Goal: Task Accomplishment & Management: Use online tool/utility

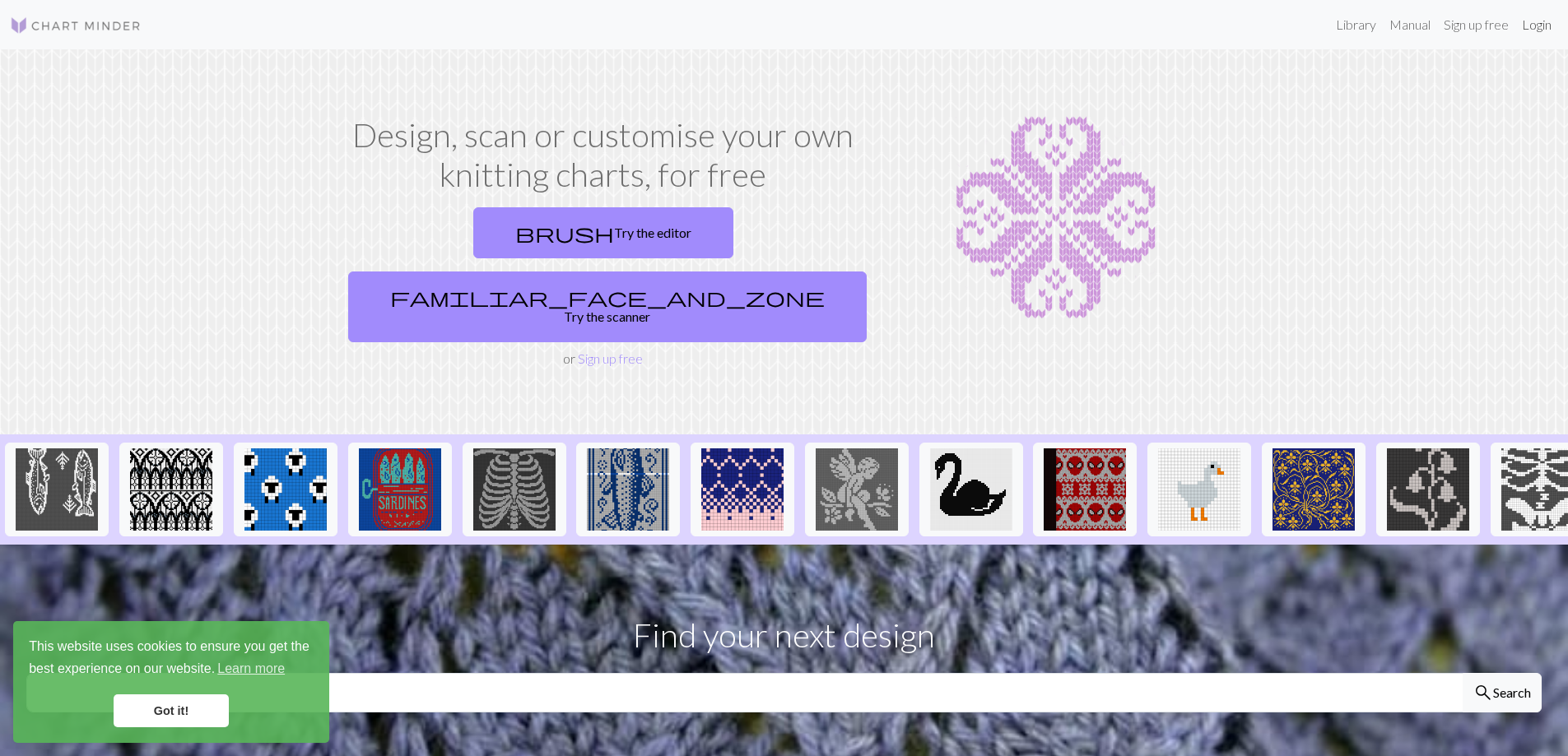
click at [1540, 25] on link "Login" at bounding box center [1536, 25] width 43 height 33
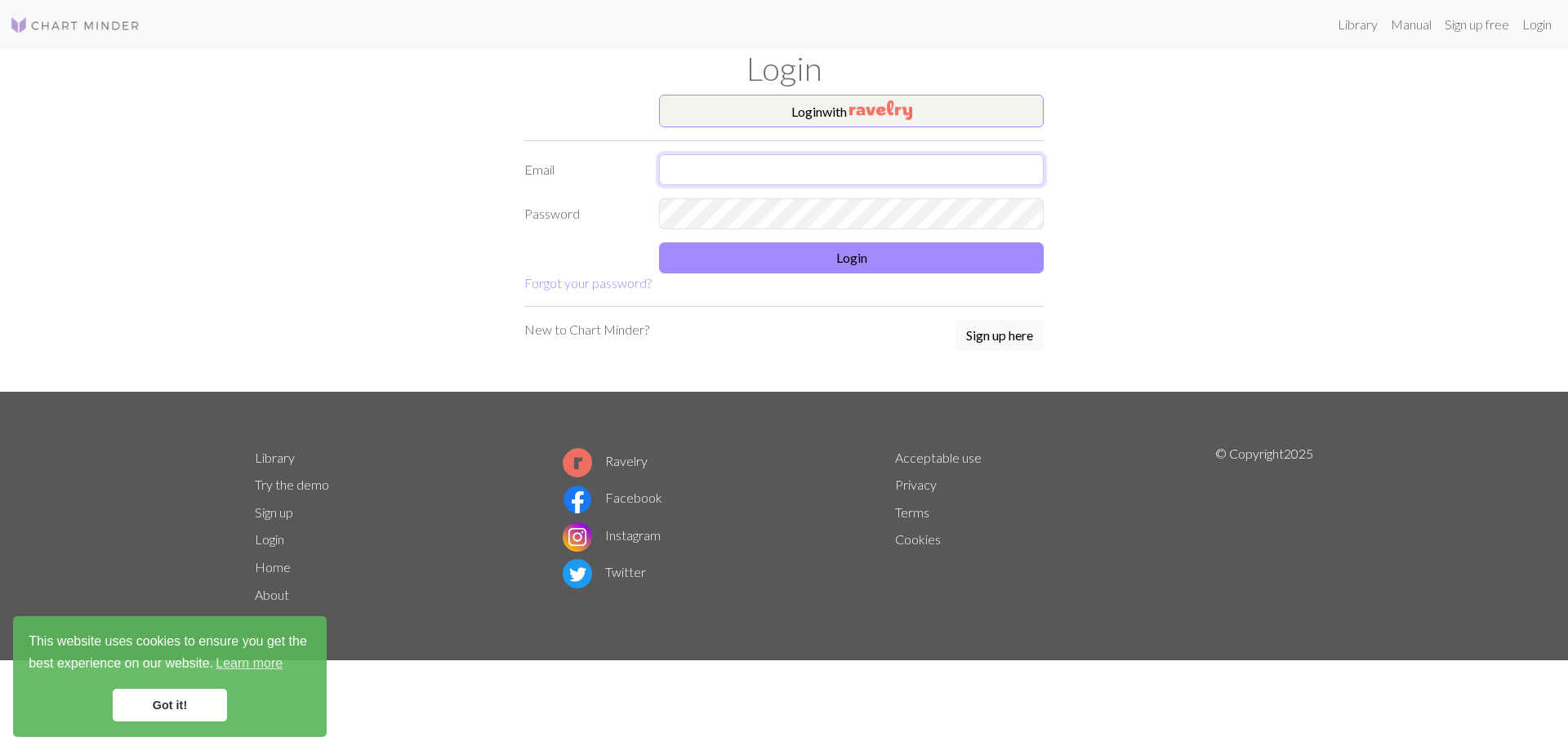
click at [801, 160] on input "text" at bounding box center [850, 170] width 384 height 31
type input "beaudrytrace@hotmail.com"
click at [729, 344] on div "New to Chart Minder? Sign up here" at bounding box center [784, 336] width 519 height 33
click at [735, 259] on button "Login" at bounding box center [850, 258] width 384 height 31
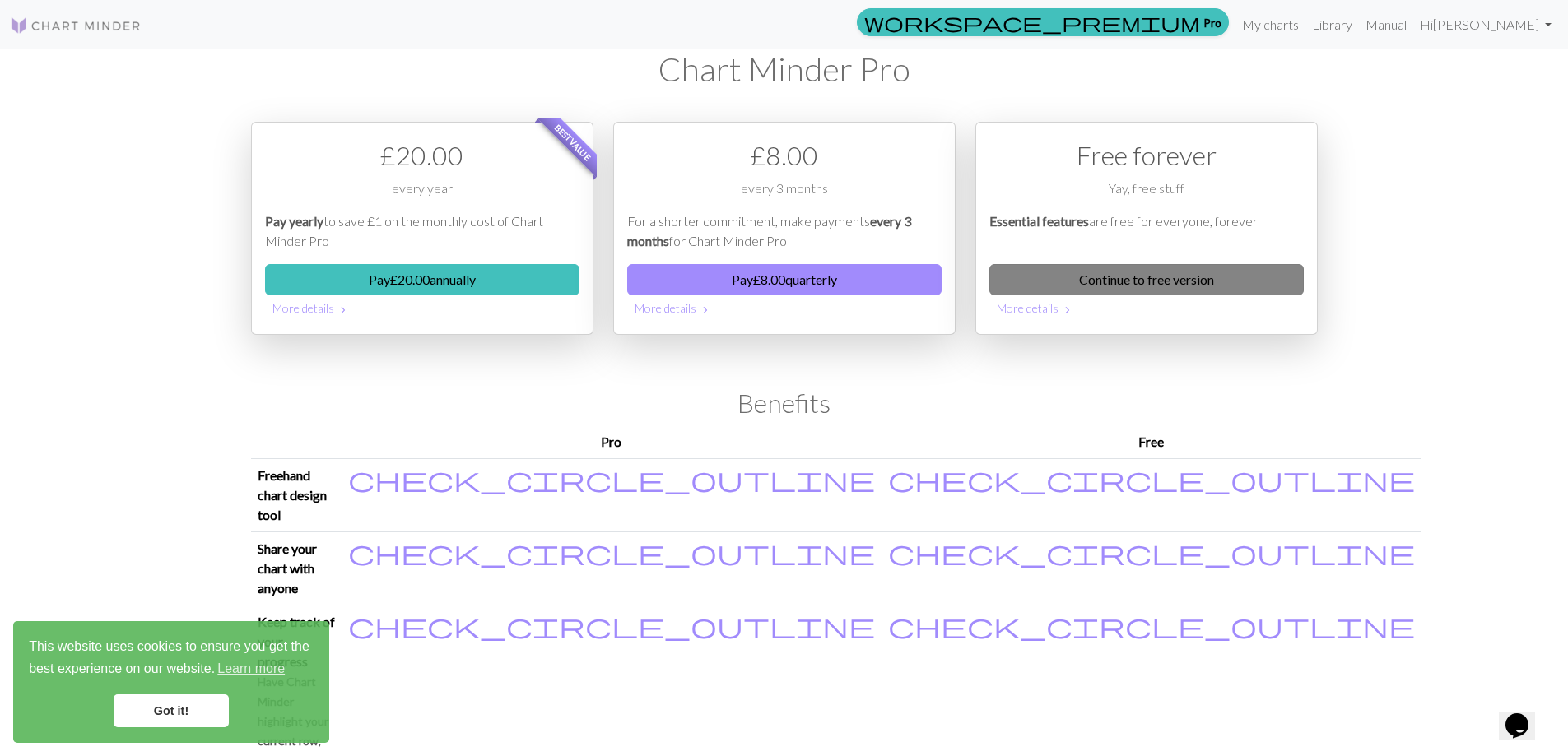
click at [1129, 277] on link "Continue to free version" at bounding box center [1146, 279] width 314 height 31
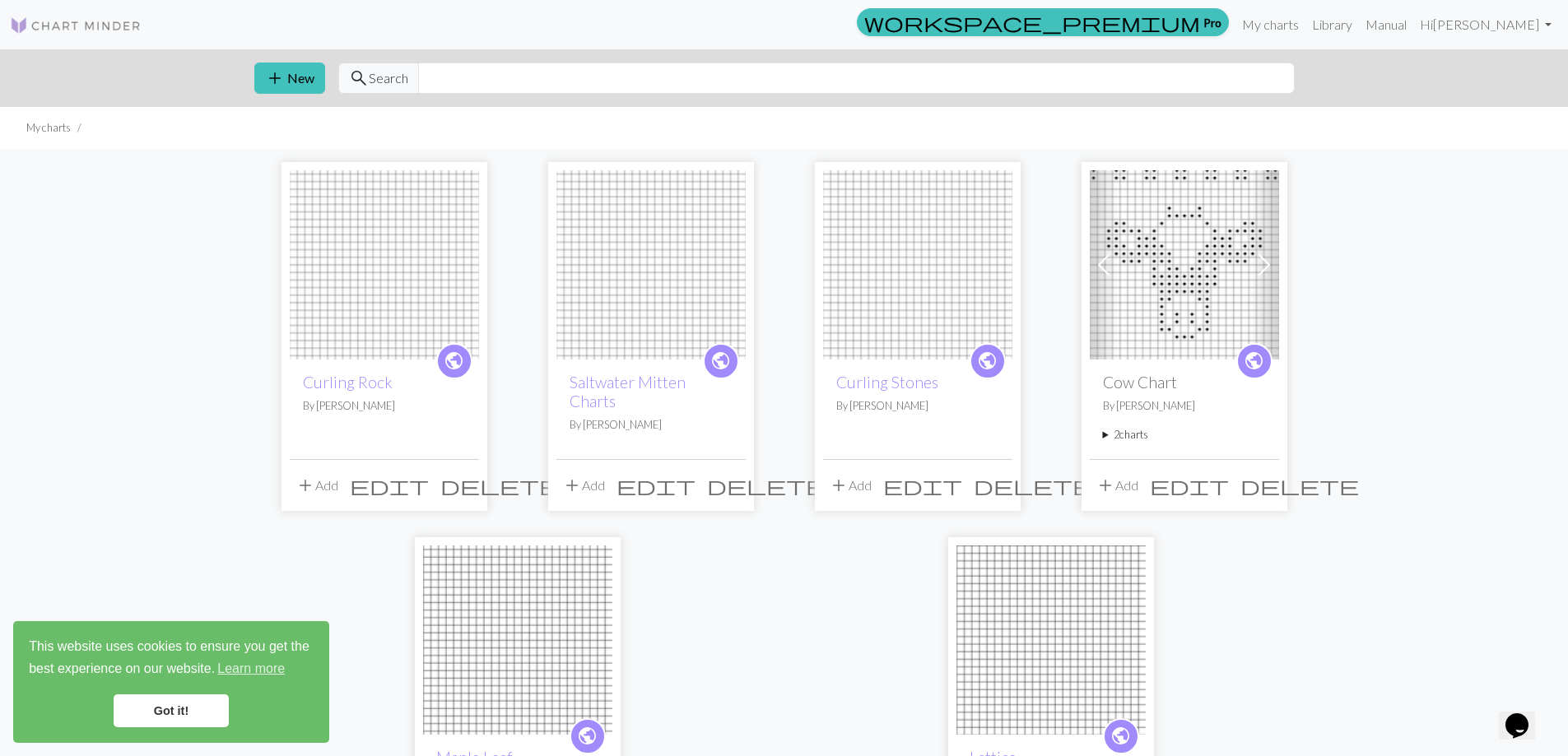
click at [464, 476] on span "delete" at bounding box center [499, 486] width 119 height 23
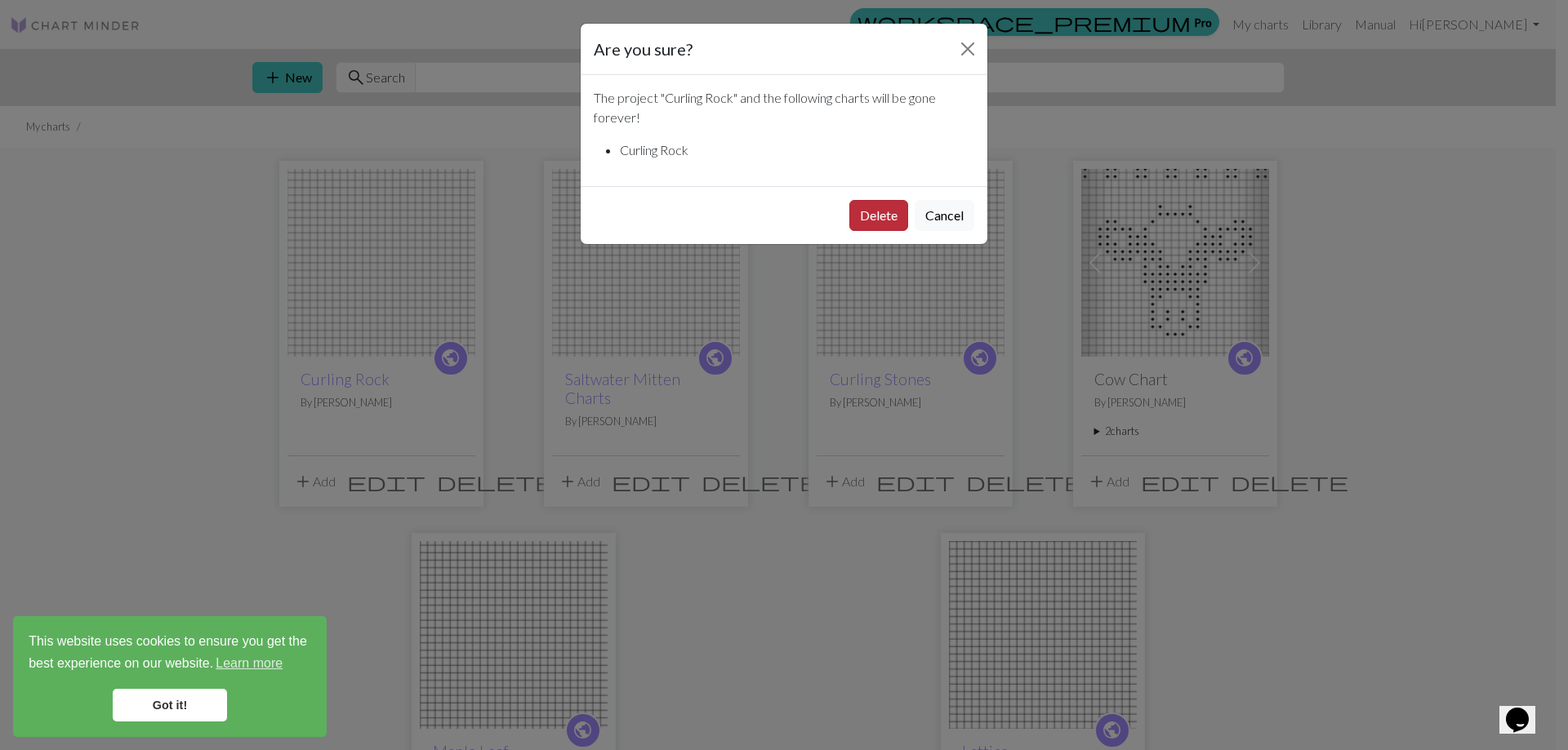
click at [864, 208] on button "Delete" at bounding box center [878, 216] width 58 height 31
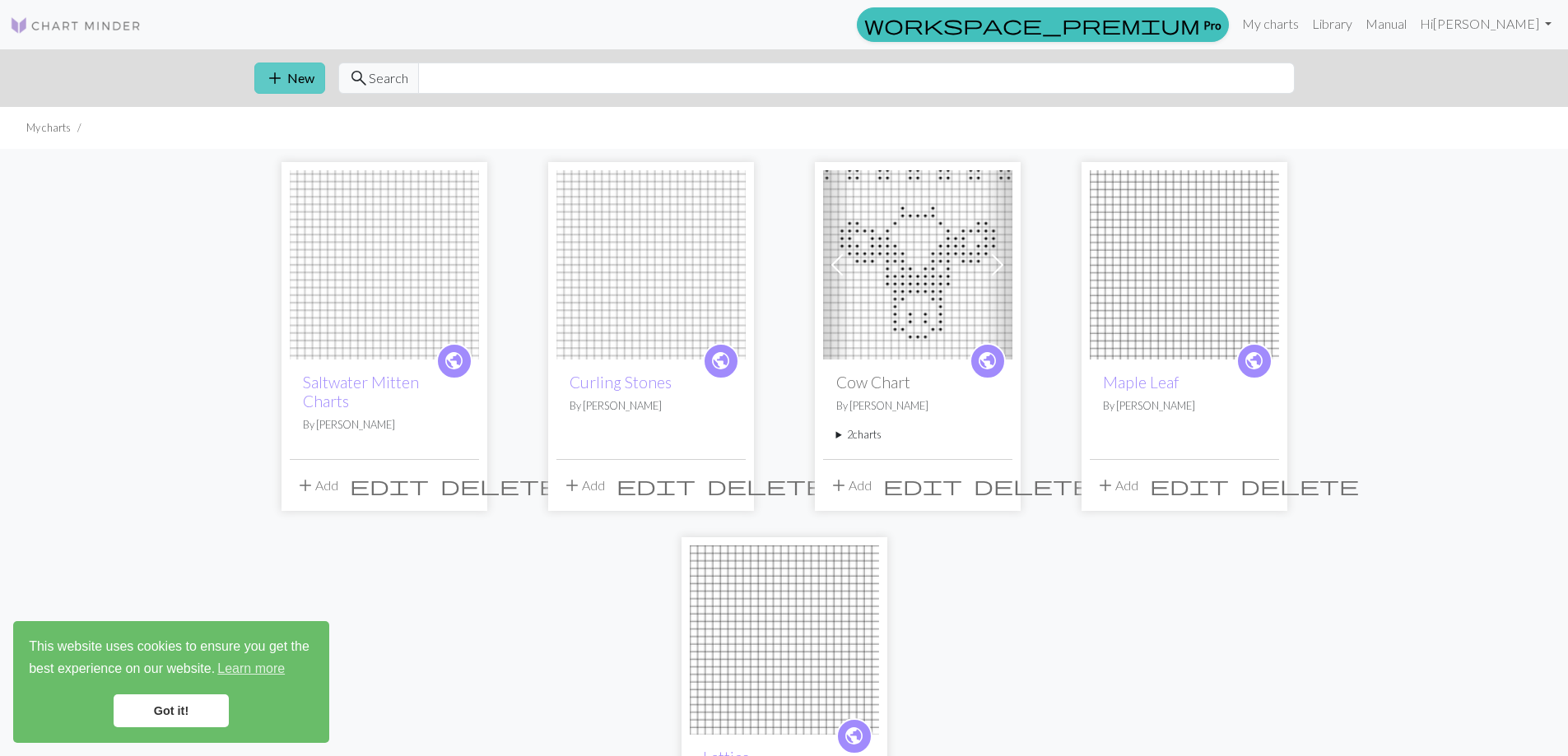
click at [292, 72] on button "add New" at bounding box center [289, 78] width 71 height 31
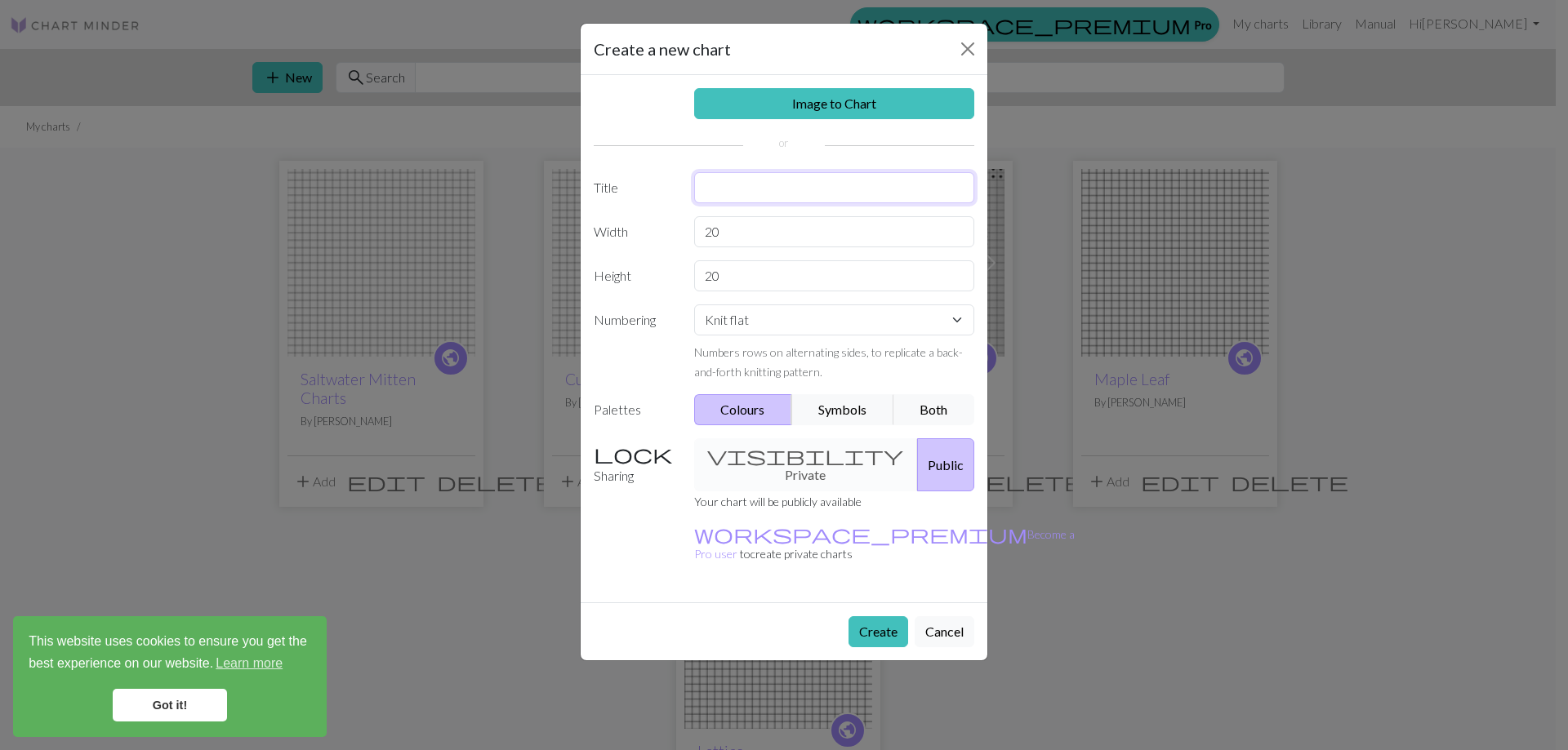
click at [769, 186] on input "text" at bounding box center [834, 188] width 281 height 31
type input "Hearts All Over"
click at [764, 240] on input "20" at bounding box center [834, 232] width 281 height 31
type input "25"
click at [735, 277] on input "20" at bounding box center [834, 276] width 281 height 31
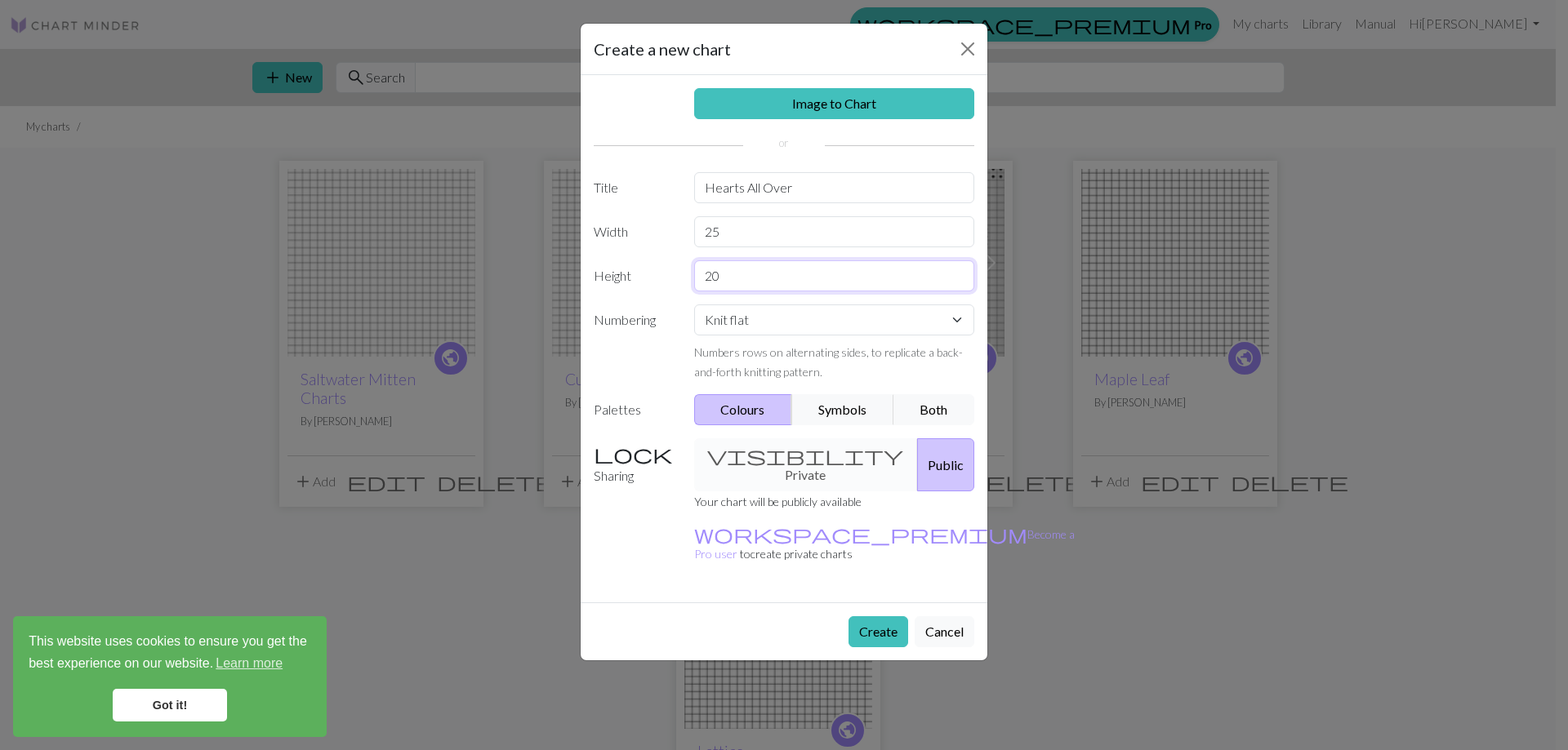
type input "0"
type input "38"
click at [846, 406] on button "Symbols" at bounding box center [842, 409] width 103 height 31
click at [880, 616] on button "Create" at bounding box center [878, 631] width 59 height 31
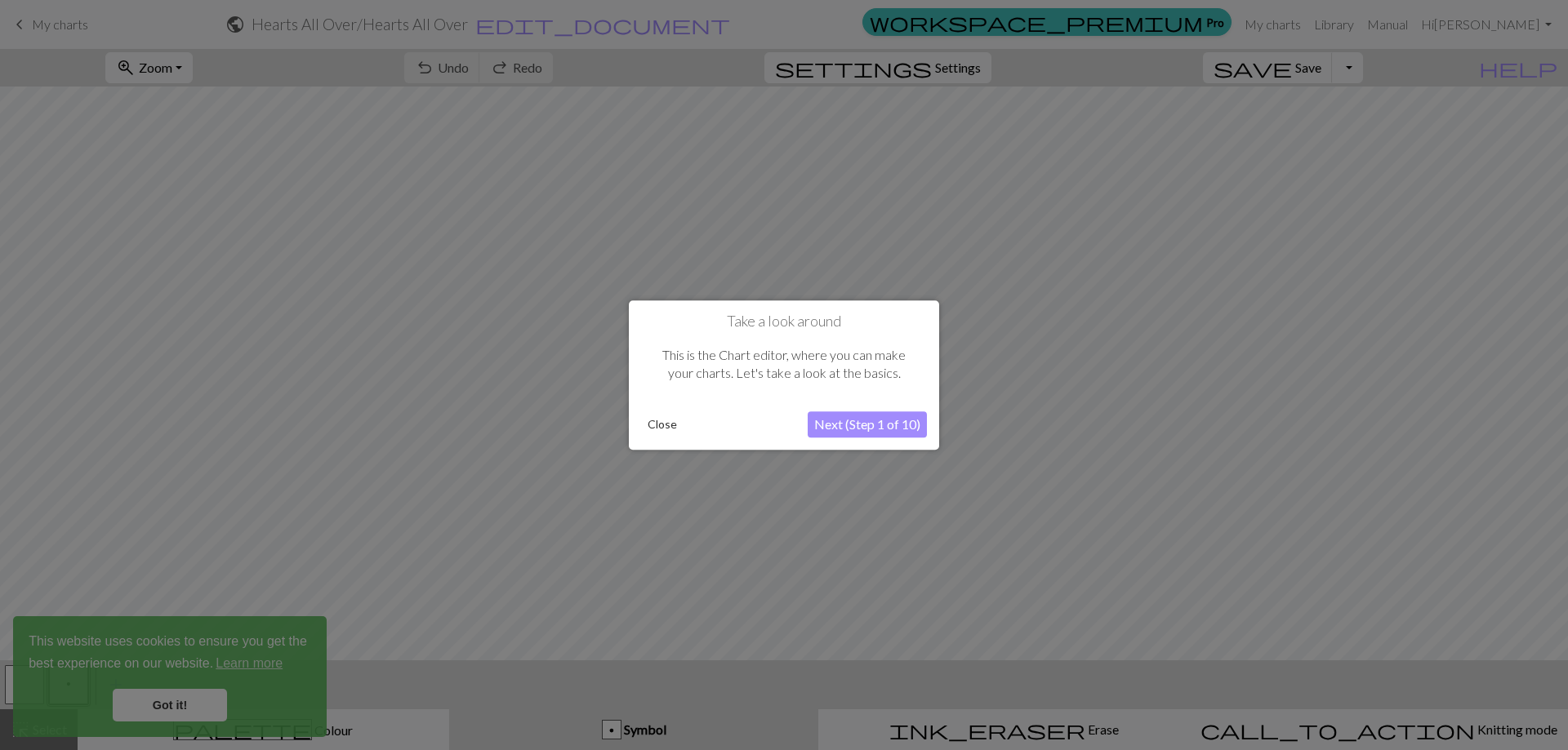
click at [663, 421] on button "Close" at bounding box center [662, 424] width 42 height 25
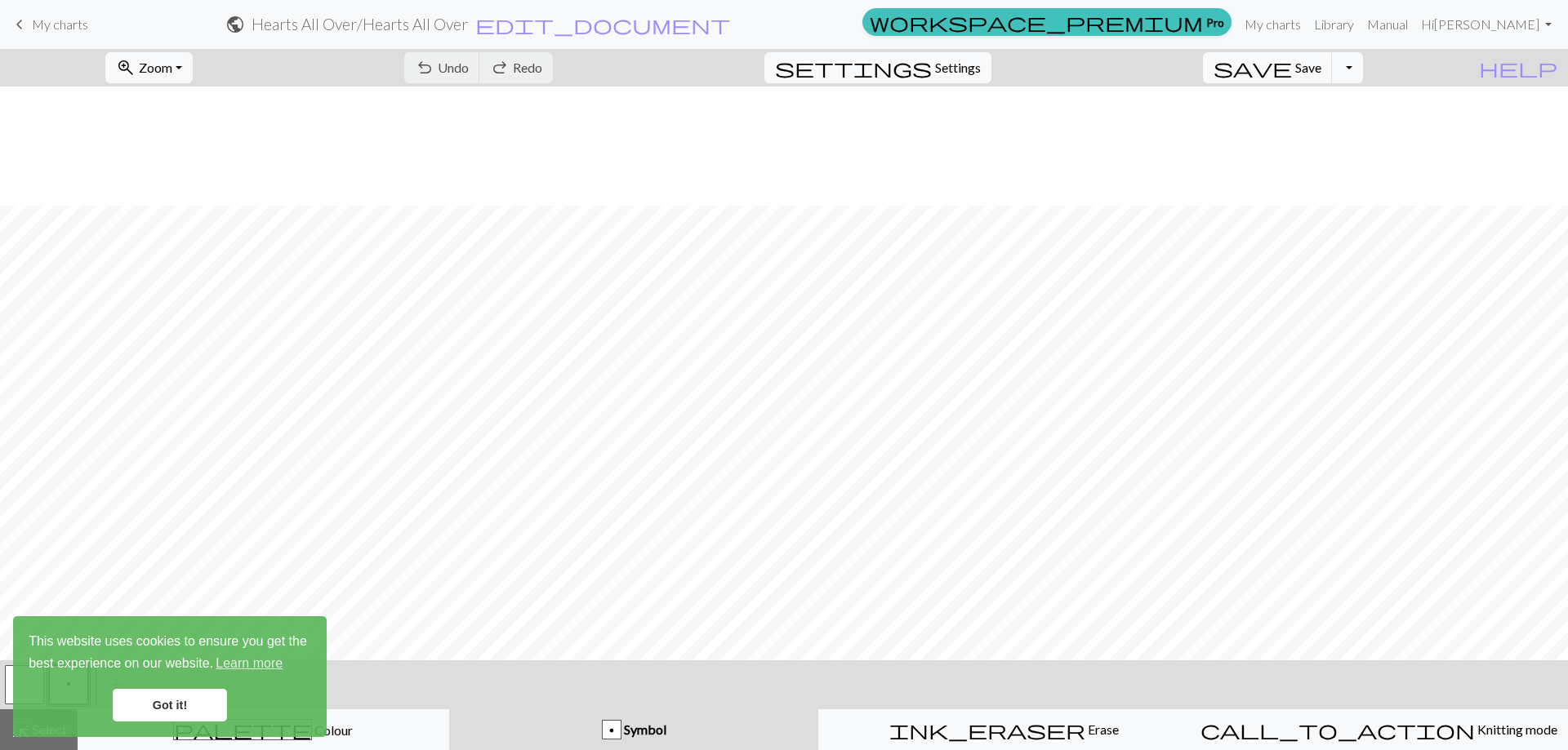
scroll to position [132, 0]
click at [185, 697] on link "Got it!" at bounding box center [170, 705] width 114 height 33
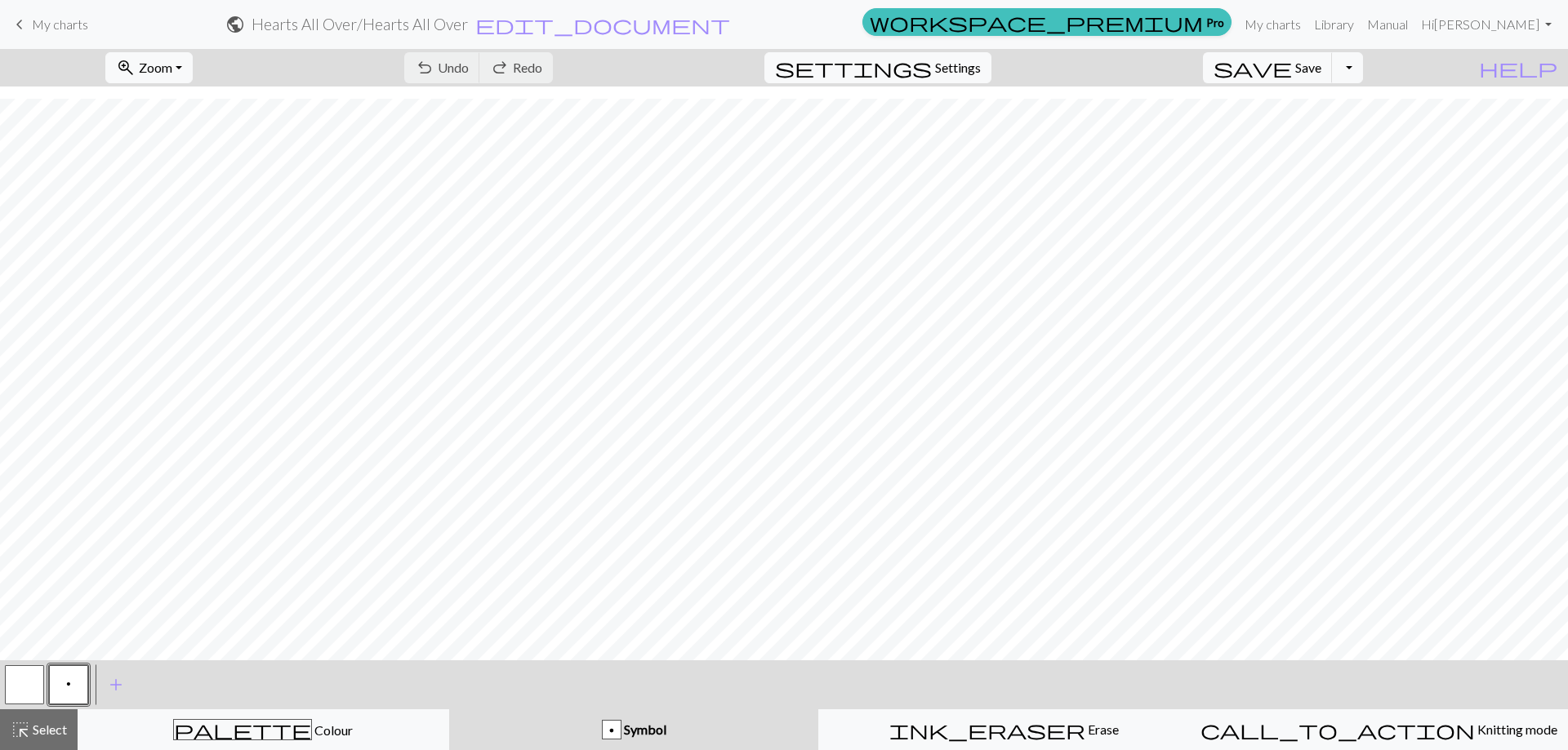
click at [61, 676] on button "p" at bounding box center [68, 684] width 39 height 39
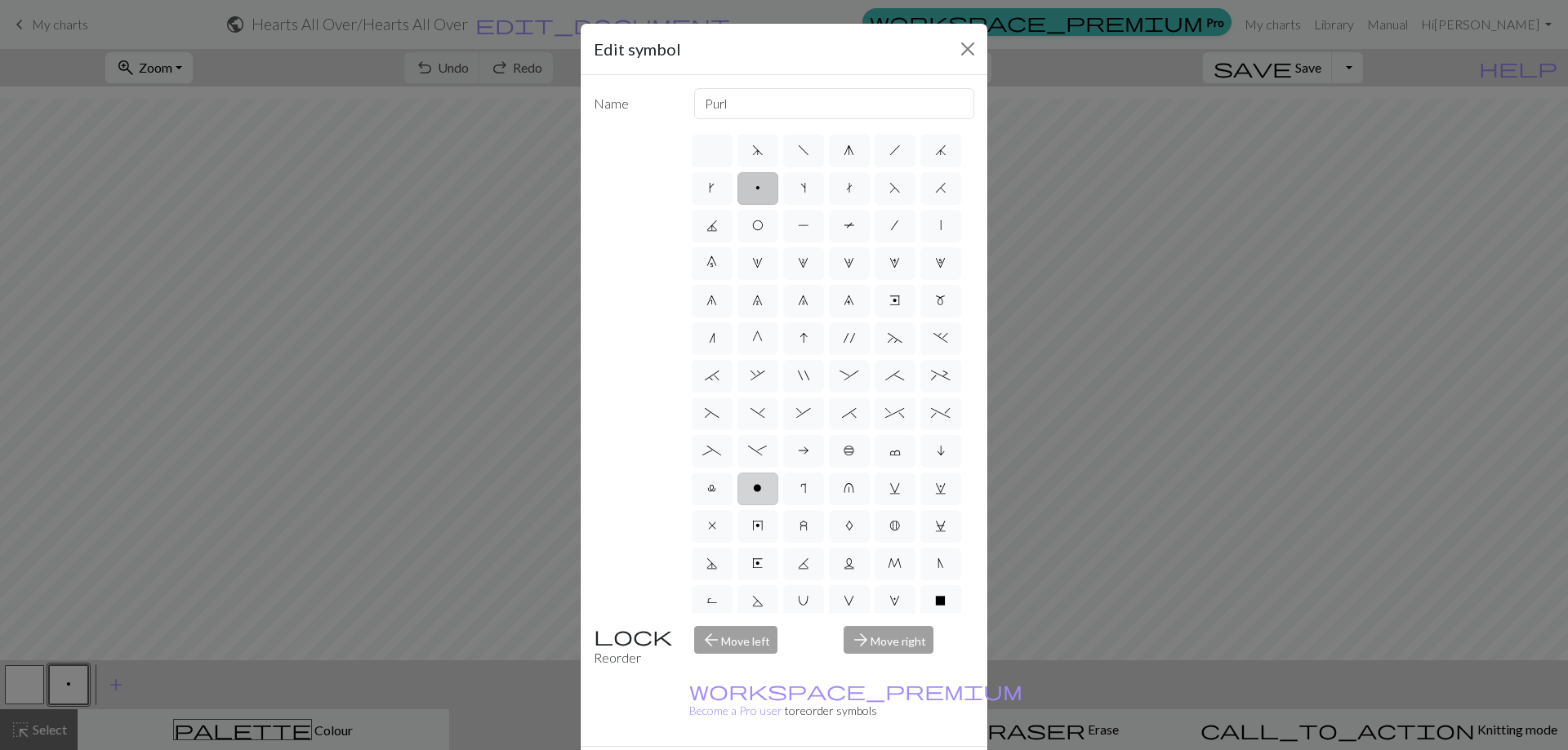
click at [737, 505] on label "o" at bounding box center [757, 489] width 41 height 33
click at [752, 489] on input "o" at bounding box center [757, 483] width 11 height 11
radio input "true"
type input "purl"
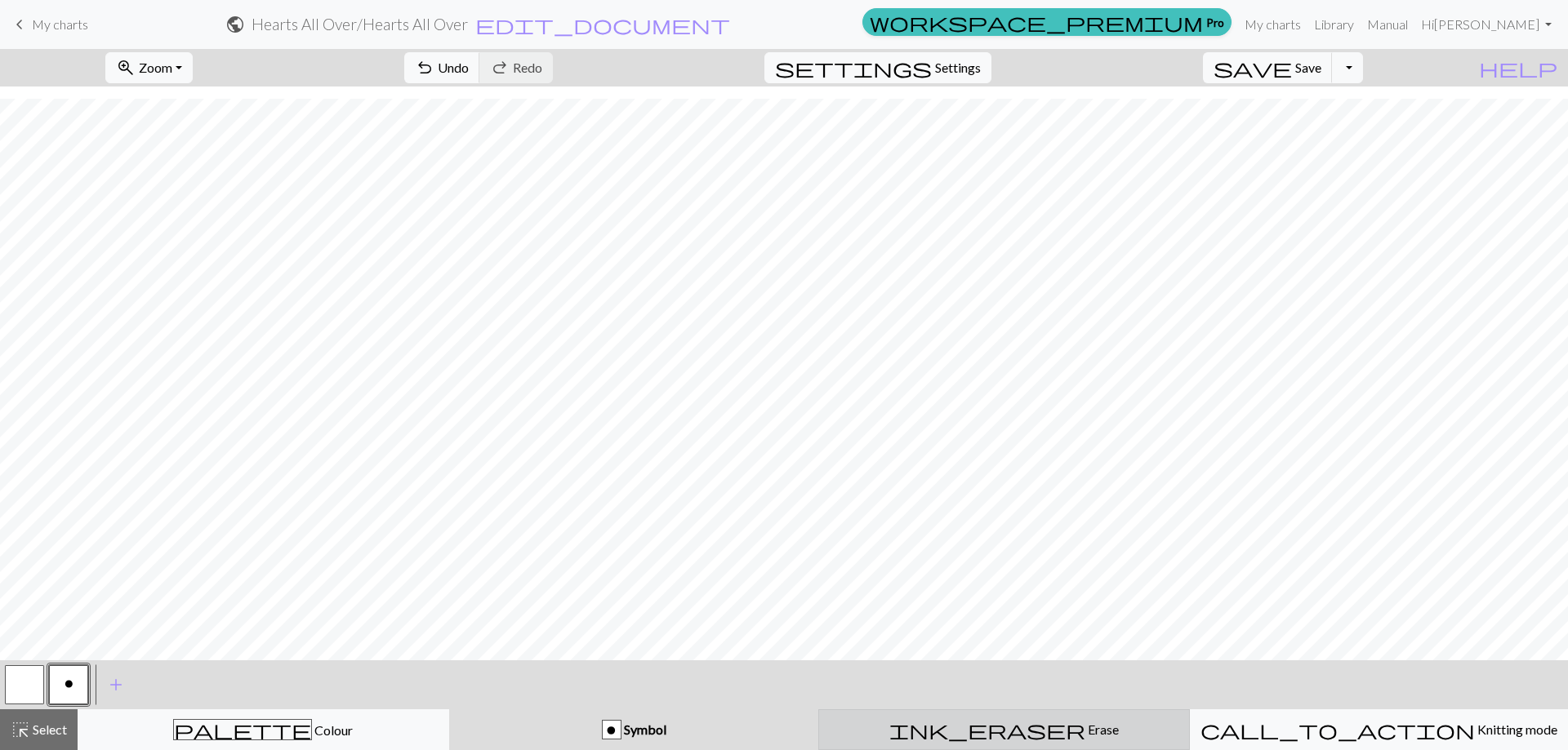
click at [1004, 720] on div "ink_eraser Erase Erase" at bounding box center [1003, 729] width 350 height 19
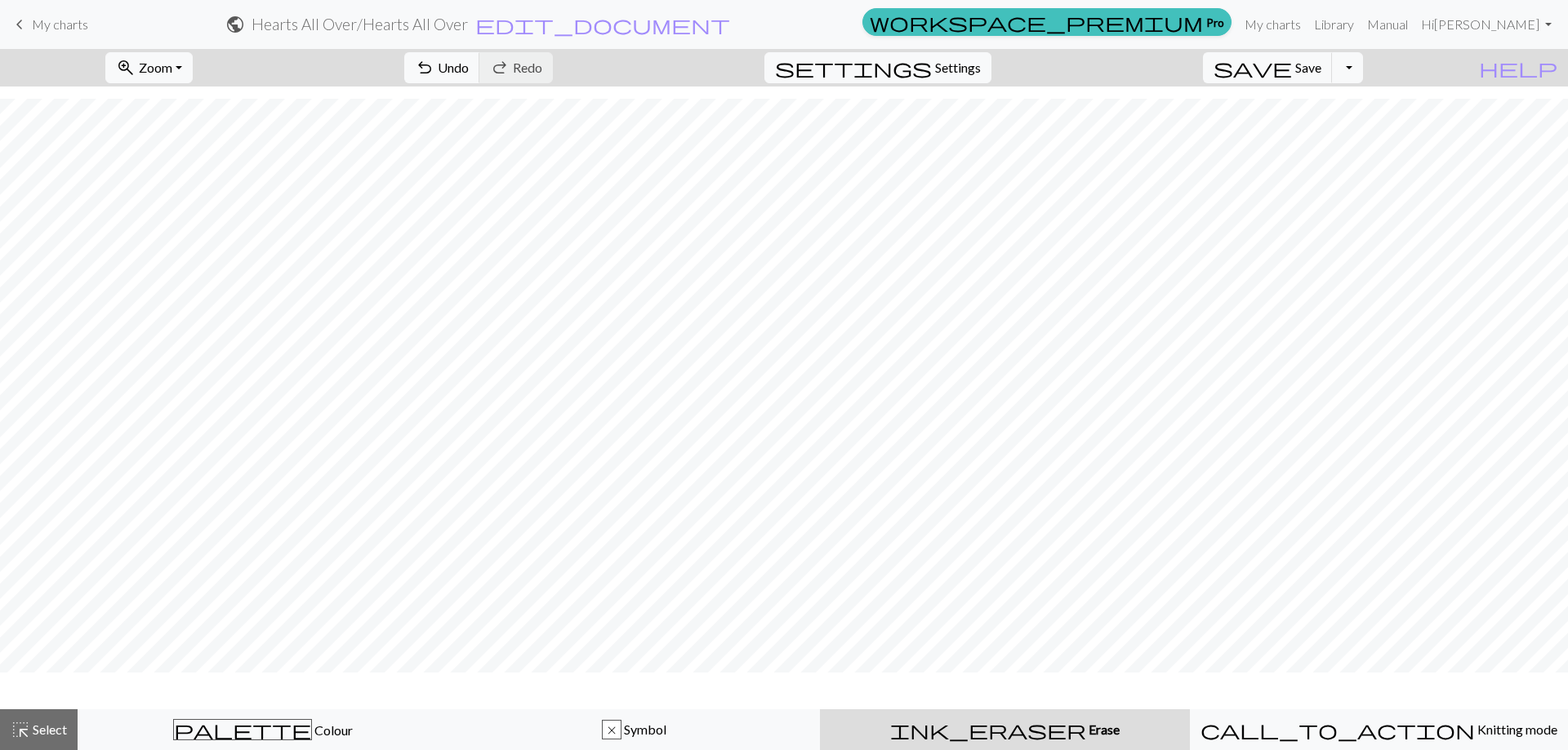
scroll to position [83, 0]
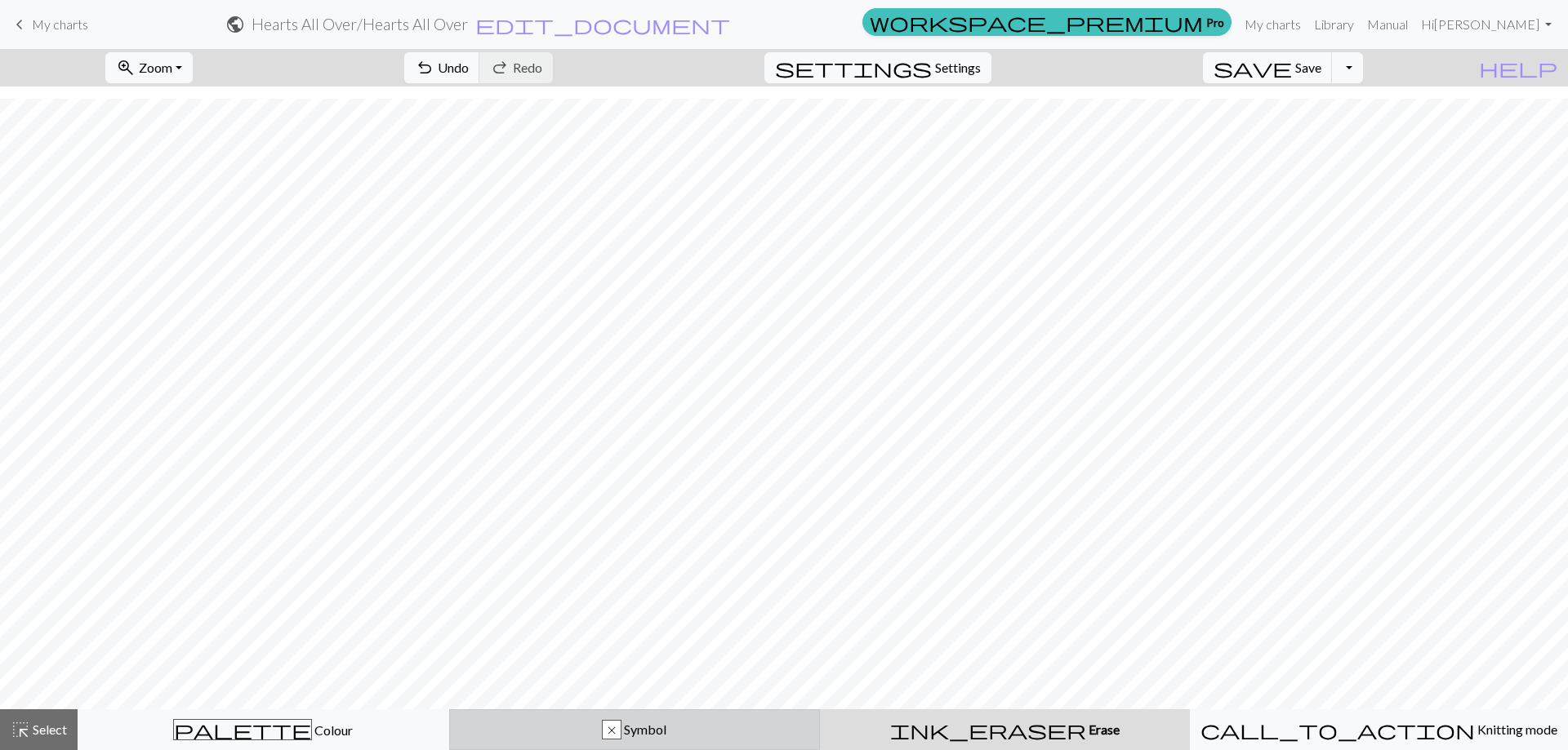
click at [612, 727] on div "x" at bounding box center [611, 730] width 18 height 19
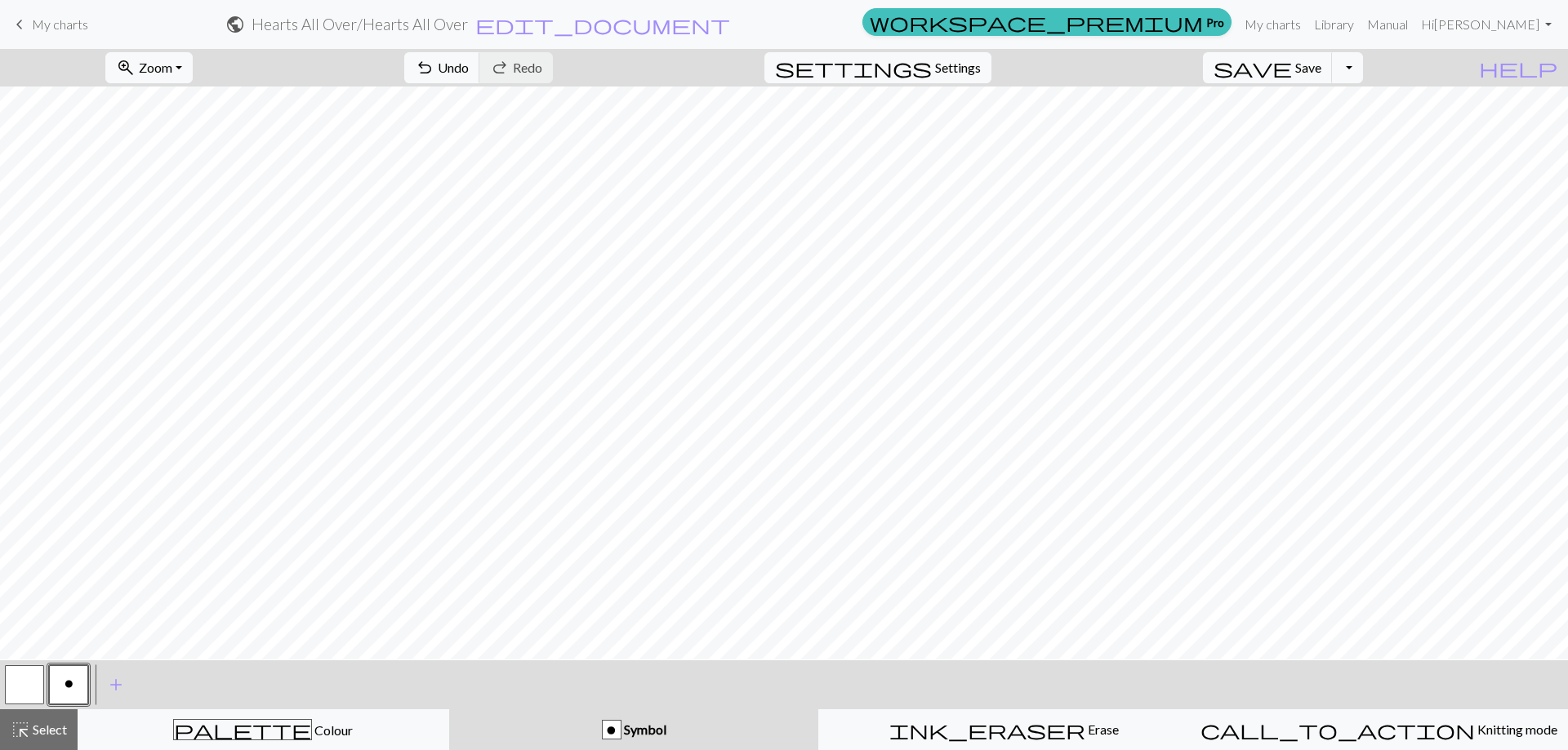
scroll to position [0, 0]
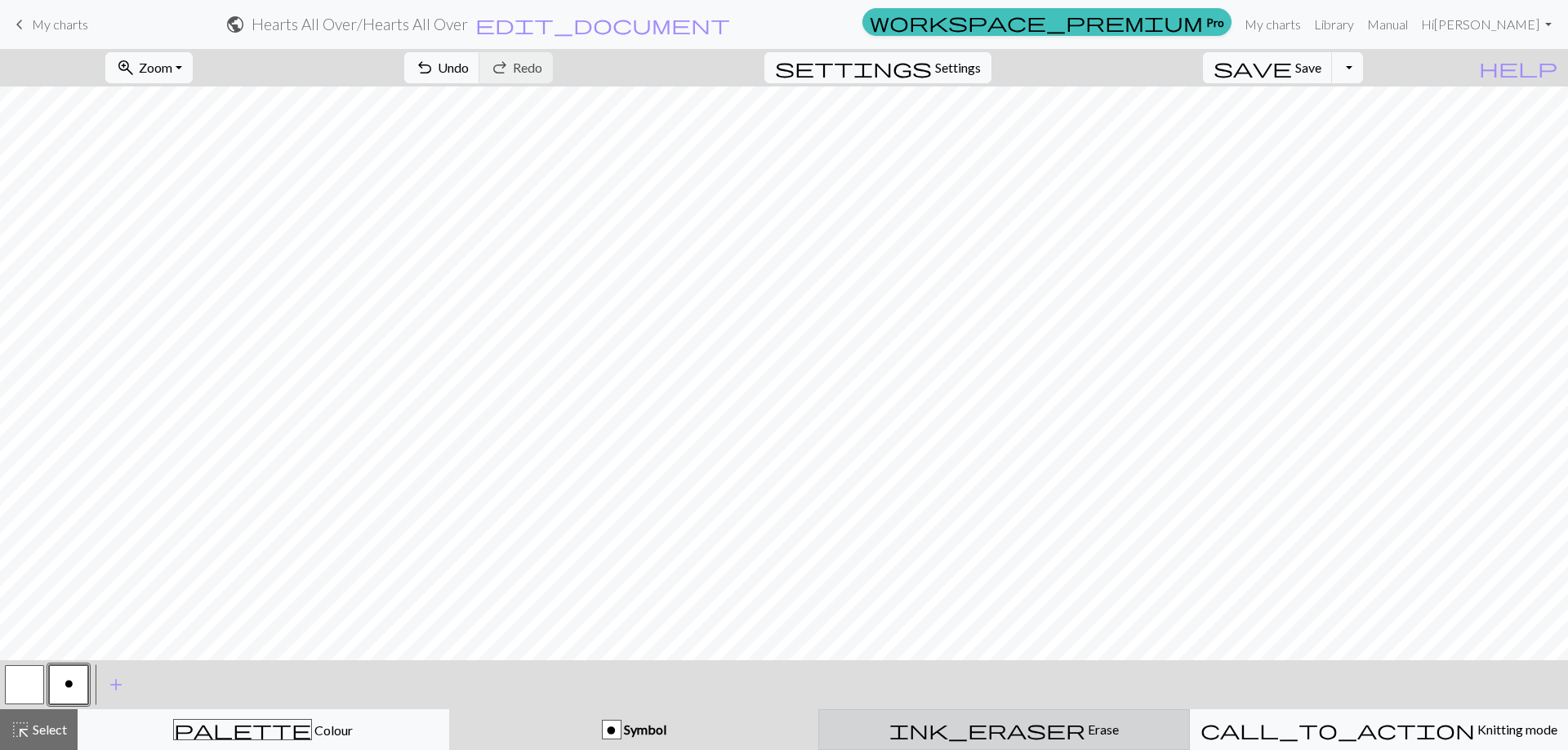
click at [1085, 728] on span "Erase" at bounding box center [1101, 729] width 34 height 15
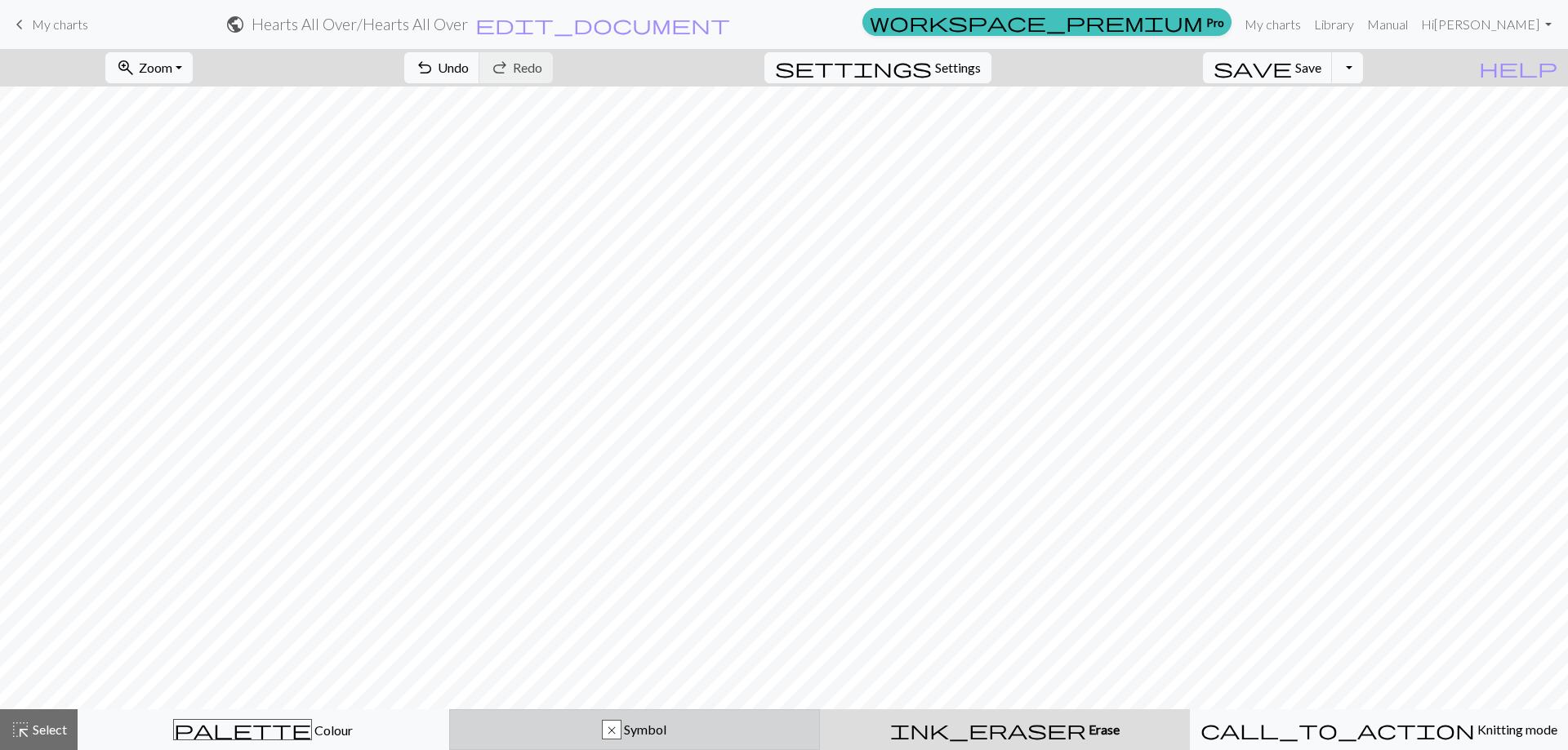
click at [614, 732] on div "x" at bounding box center [611, 730] width 18 height 19
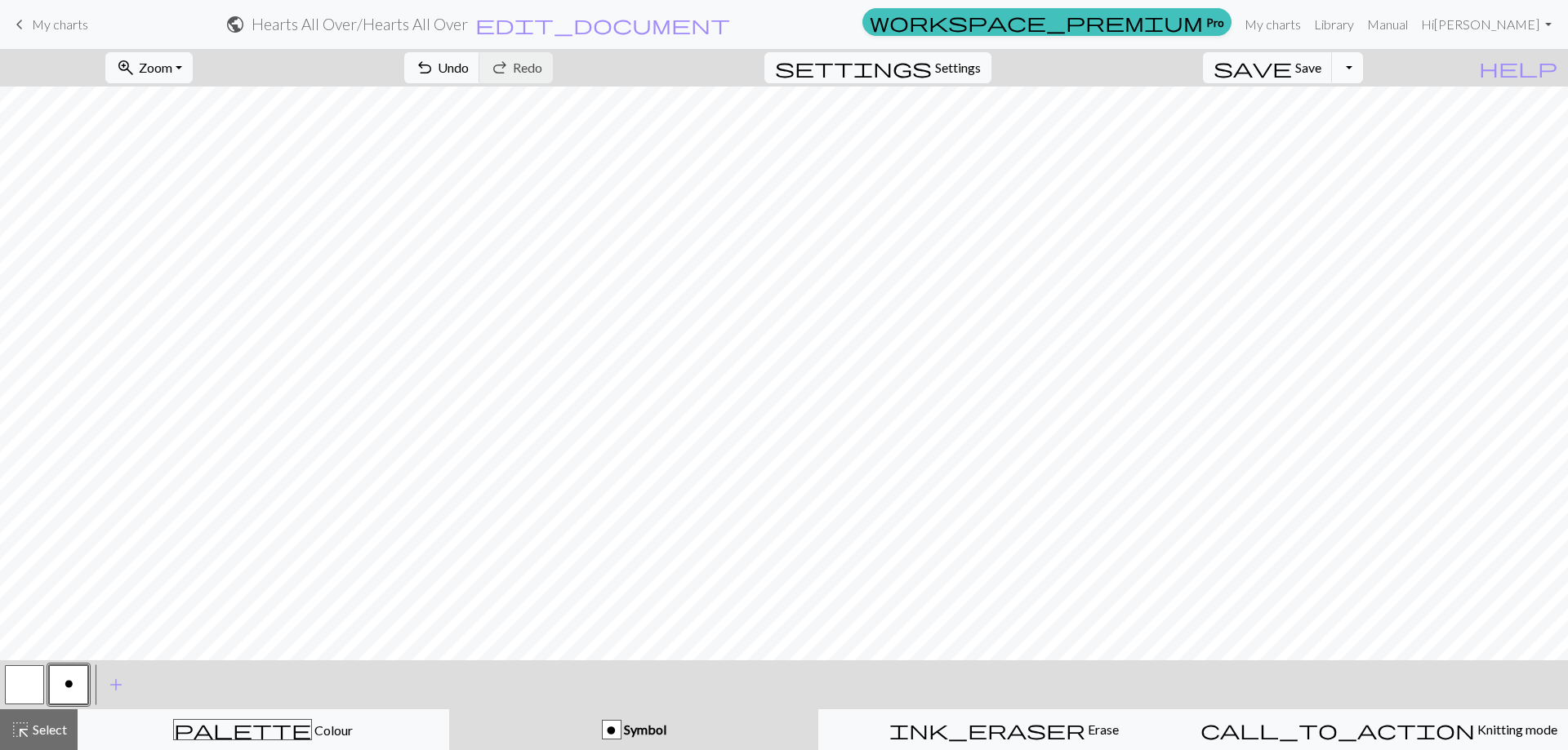
click at [1363, 62] on button "Toggle Dropdown" at bounding box center [1347, 68] width 31 height 31
click at [1323, 128] on button "save_alt Download" at bounding box center [1227, 129] width 269 height 26
click at [738, 57] on button "Download" at bounding box center [744, 53] width 80 height 31
click at [63, 24] on span "My charts" at bounding box center [59, 24] width 57 height 15
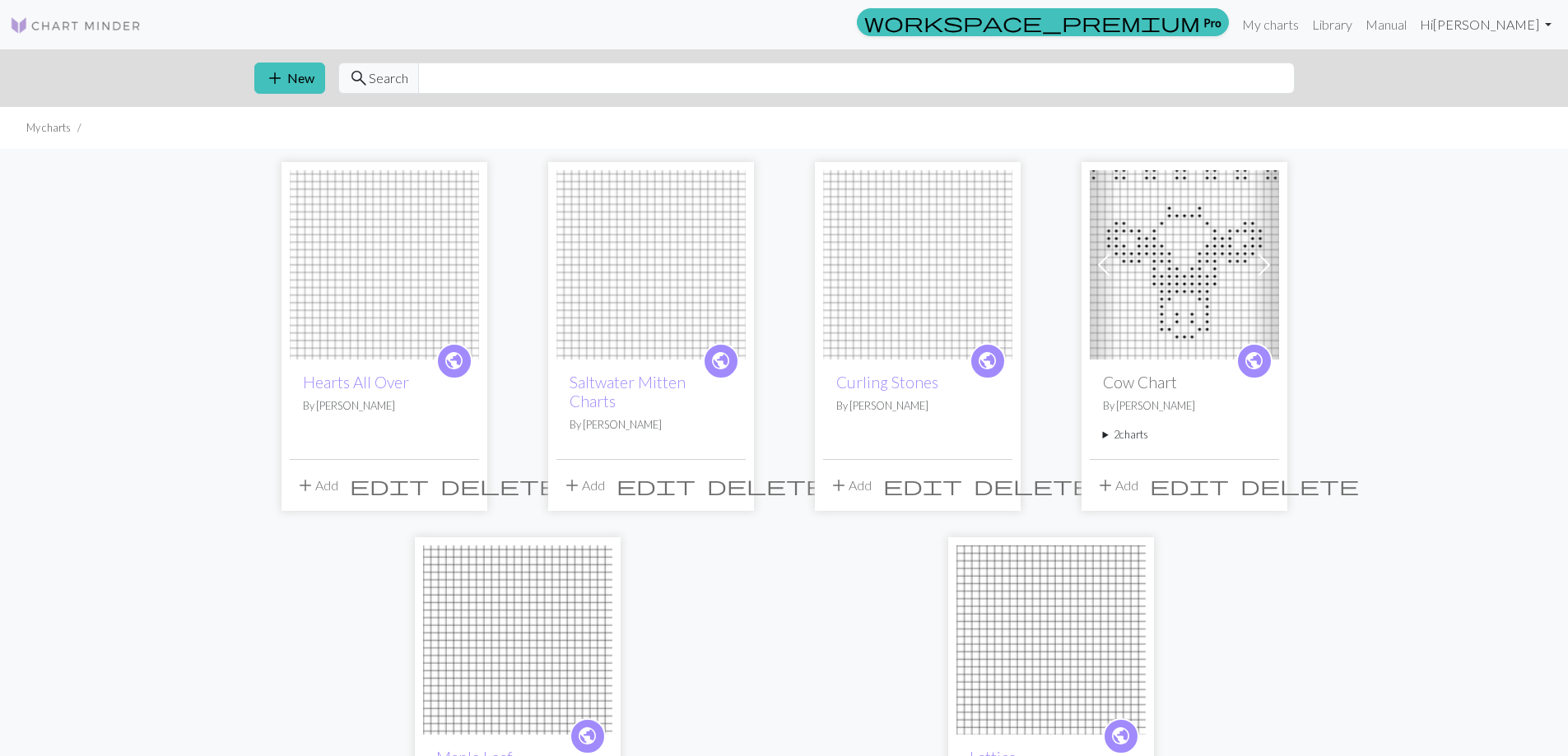
click at [1550, 25] on link "Hi [PERSON_NAME]" at bounding box center [1486, 25] width 145 height 33
click at [1469, 125] on link "Logout" at bounding box center [1464, 124] width 53 height 33
